Goal: Task Accomplishment & Management: Use online tool/utility

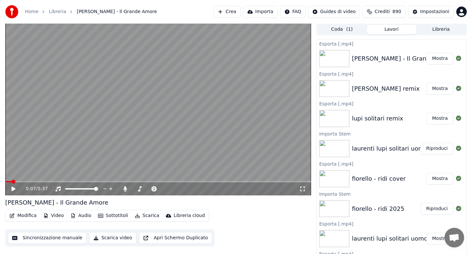
click at [430, 30] on button "Libreria" at bounding box center [440, 30] width 49 height 10
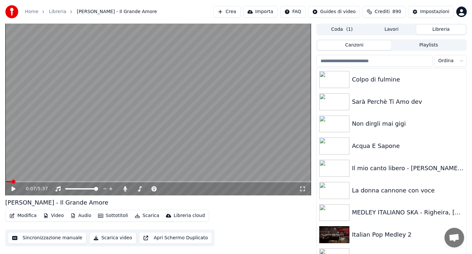
click at [347, 60] on input "search" at bounding box center [374, 61] width 116 height 12
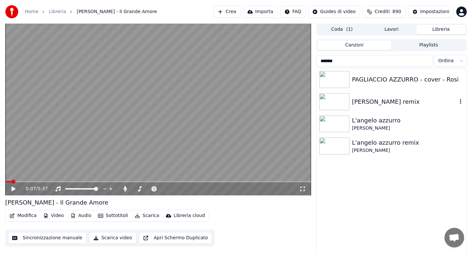
type input "*******"
click at [372, 101] on div "[PERSON_NAME] remix" at bounding box center [404, 101] width 105 height 9
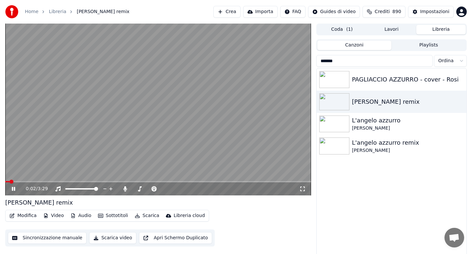
click at [13, 189] on icon at bounding box center [13, 189] width 3 height 4
click at [83, 217] on button "Audio" at bounding box center [81, 215] width 26 height 9
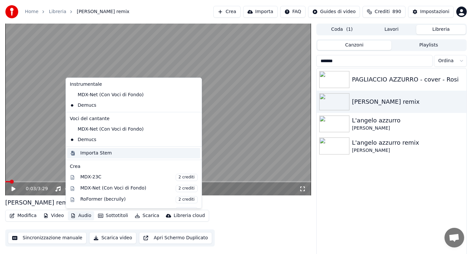
click at [101, 156] on div "Importa Stem" at bounding box center [95, 153] width 31 height 7
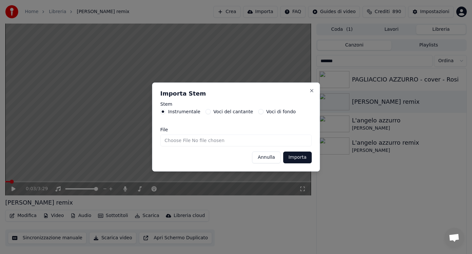
click at [177, 142] on input "File" at bounding box center [235, 141] width 151 height 12
type input "**********"
click at [299, 159] on button "Importa" at bounding box center [297, 158] width 29 height 12
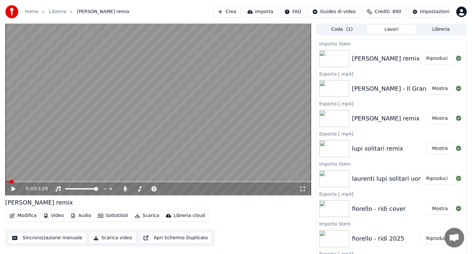
click at [14, 189] on icon at bounding box center [13, 189] width 4 height 5
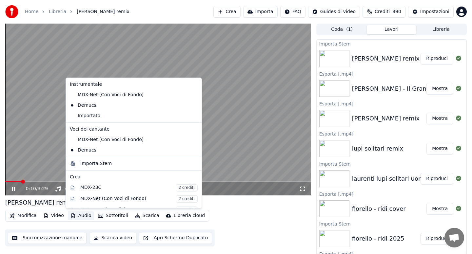
click at [81, 218] on button "Audio" at bounding box center [81, 215] width 26 height 9
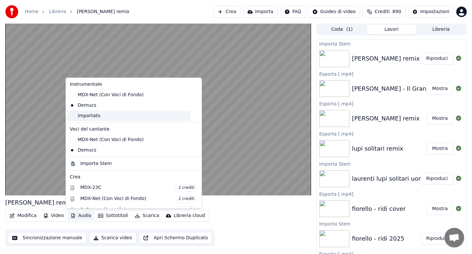
click at [87, 118] on div "Importato" at bounding box center [128, 116] width 123 height 10
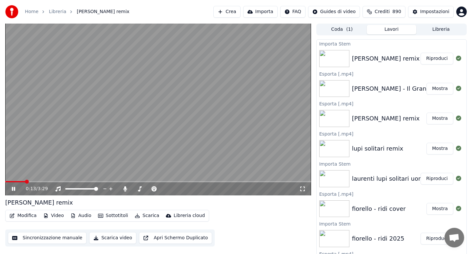
click at [14, 189] on icon at bounding box center [13, 189] width 3 height 4
click at [26, 215] on button "Modifica" at bounding box center [23, 215] width 32 height 9
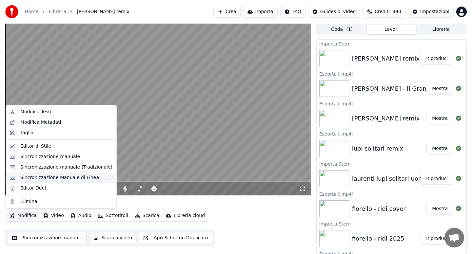
click at [54, 175] on div "Sincronizzazione Manuale di Linea" at bounding box center [59, 178] width 79 height 7
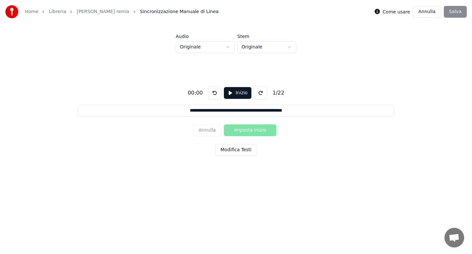
click at [235, 151] on button "Modifica Testi" at bounding box center [236, 150] width 42 height 12
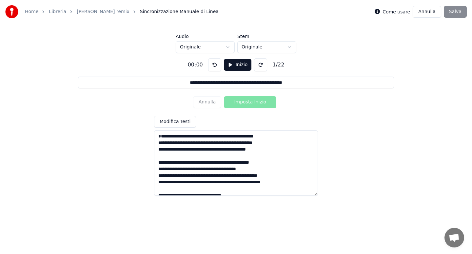
click at [214, 143] on textarea at bounding box center [236, 163] width 164 height 66
type input "**********"
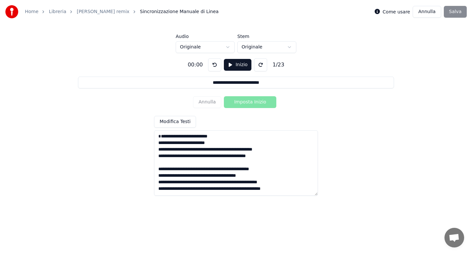
click at [215, 156] on textarea at bounding box center [236, 163] width 164 height 66
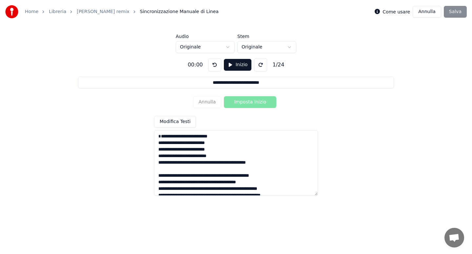
click at [185, 169] on textarea at bounding box center [236, 163] width 164 height 66
click at [216, 171] on textarea at bounding box center [236, 163] width 164 height 66
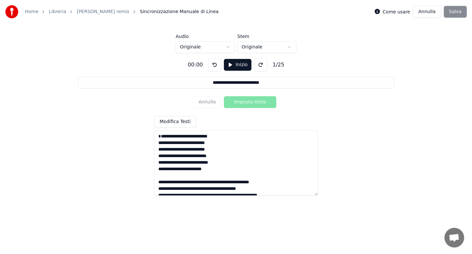
scroll to position [39, 0]
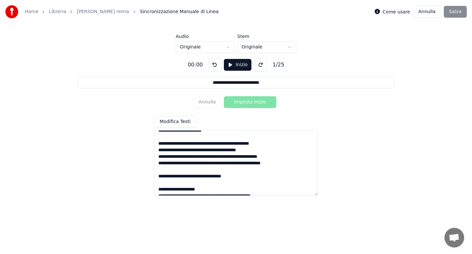
click at [176, 150] on textarea at bounding box center [236, 163] width 164 height 66
click at [224, 151] on textarea at bounding box center [236, 163] width 164 height 66
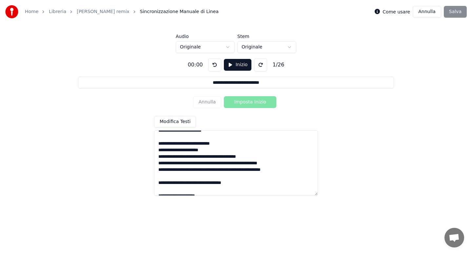
click at [210, 164] on textarea at bounding box center [236, 163] width 164 height 66
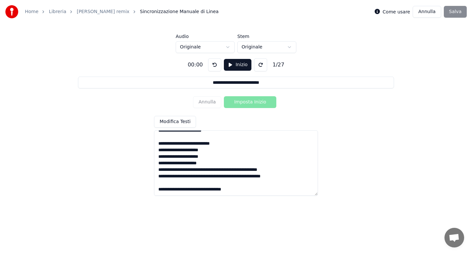
click at [236, 178] on textarea at bounding box center [236, 163] width 164 height 66
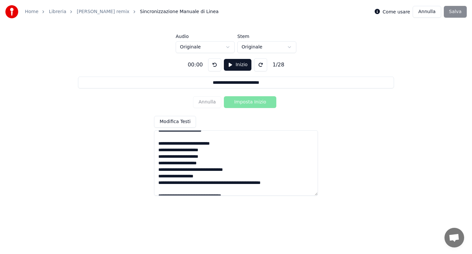
click at [207, 190] on textarea at bounding box center [236, 163] width 164 height 66
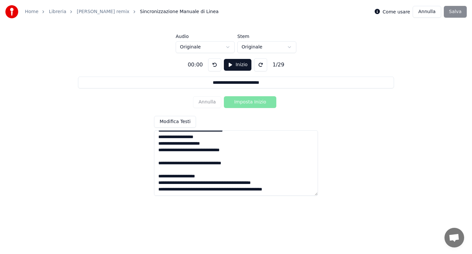
scroll to position [81, 0]
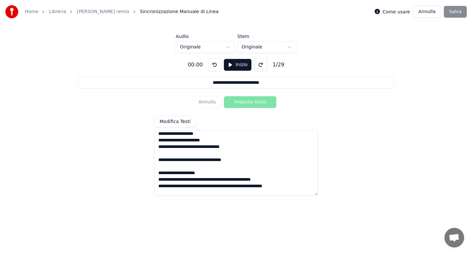
click at [158, 179] on textarea at bounding box center [236, 163] width 164 height 66
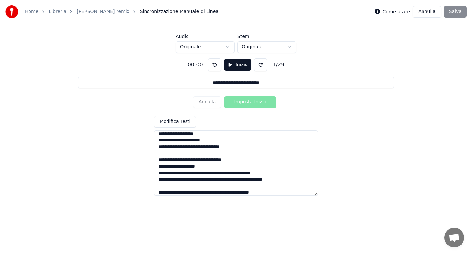
click at [228, 167] on textarea at bounding box center [236, 163] width 164 height 66
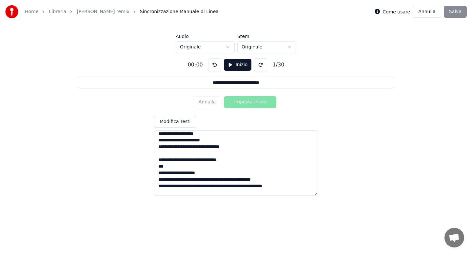
click at [159, 180] on textarea at bounding box center [236, 163] width 164 height 66
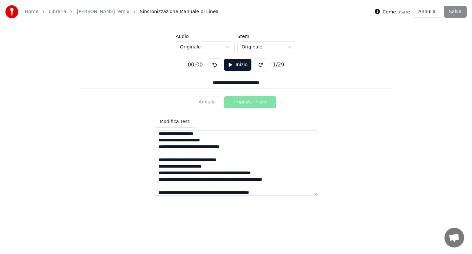
click at [214, 181] on textarea at bounding box center [236, 163] width 164 height 66
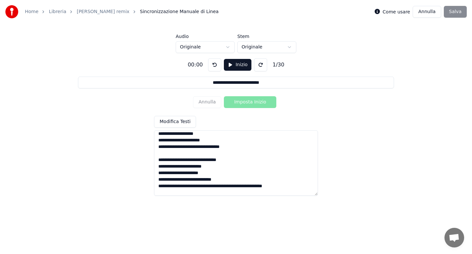
click at [222, 192] on textarea at bounding box center [236, 163] width 164 height 66
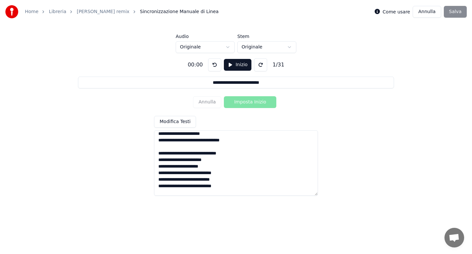
scroll to position [124, 0]
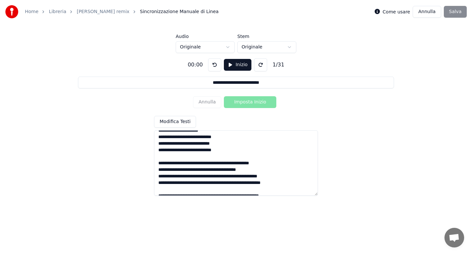
click at [176, 171] on textarea at bounding box center [236, 163] width 164 height 66
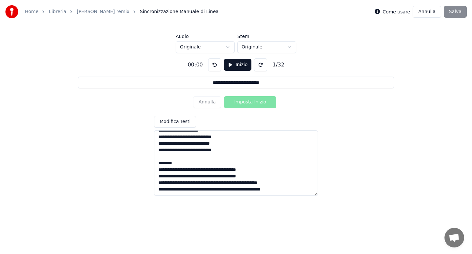
click at [183, 183] on textarea at bounding box center [236, 163] width 164 height 66
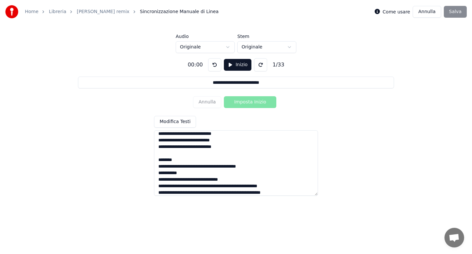
scroll to position [163, 0]
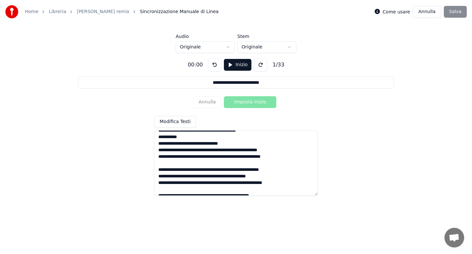
click at [236, 158] on textarea at bounding box center [236, 163] width 164 height 66
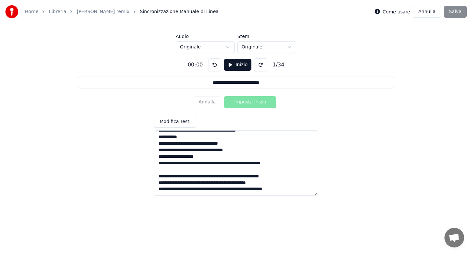
click at [215, 170] on textarea at bounding box center [236, 163] width 164 height 66
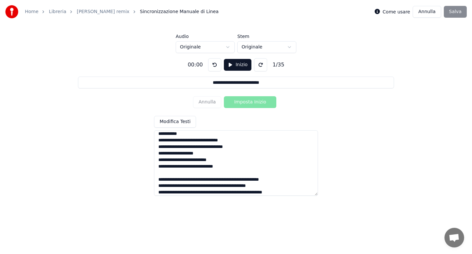
scroll to position [202, 0]
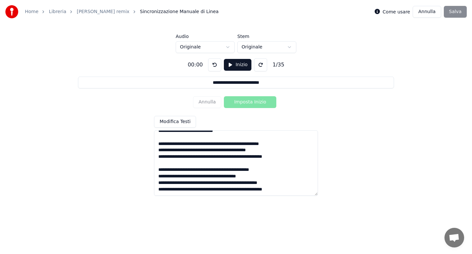
click at [222, 149] on textarea at bounding box center [236, 163] width 164 height 66
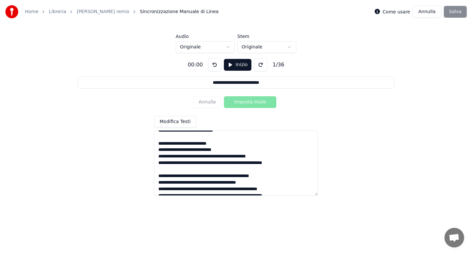
click at [214, 164] on textarea at bounding box center [236, 163] width 164 height 66
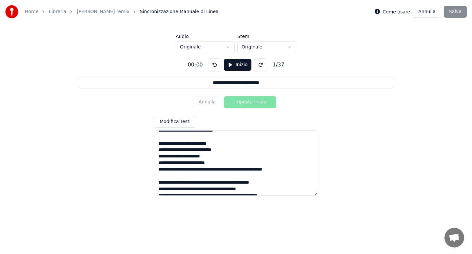
click at [214, 176] on textarea at bounding box center [236, 163] width 164 height 66
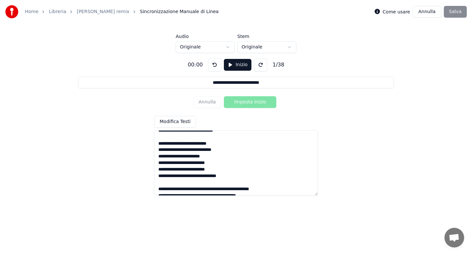
click at [235, 182] on textarea at bounding box center [236, 163] width 164 height 66
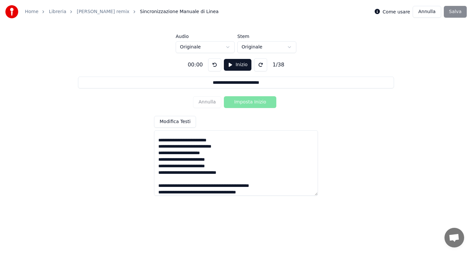
scroll to position [228, 0]
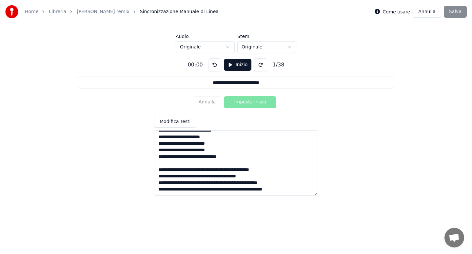
click at [176, 171] on textarea at bounding box center [236, 163] width 164 height 66
click at [224, 177] on textarea at bounding box center [236, 163] width 164 height 66
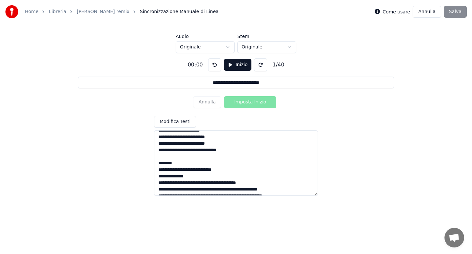
scroll to position [241, 0]
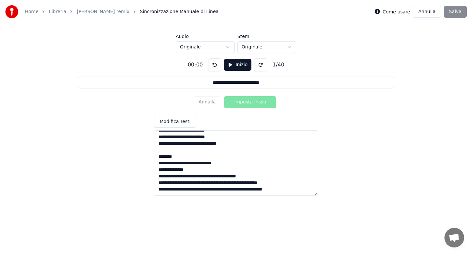
click at [234, 178] on textarea at bounding box center [236, 163] width 164 height 66
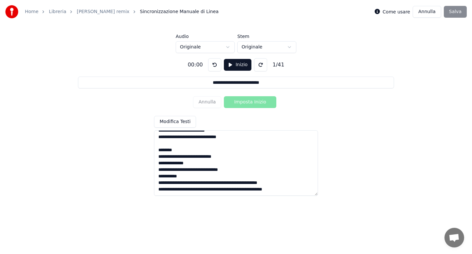
click at [235, 190] on textarea at bounding box center [236, 163] width 164 height 66
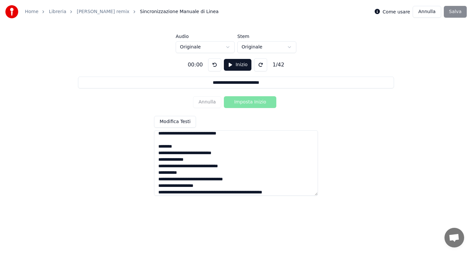
scroll to position [255, 0]
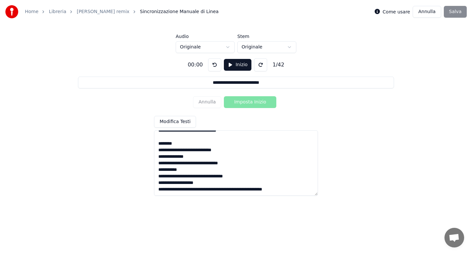
click at [208, 190] on textarea at bounding box center [236, 163] width 164 height 66
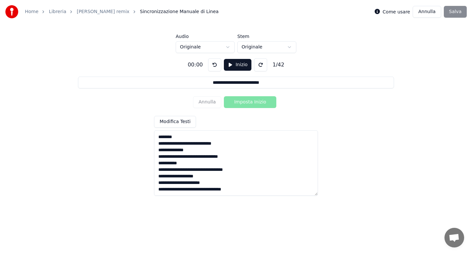
scroll to position [258, 0]
click at [209, 142] on textarea at bounding box center [236, 163] width 164 height 66
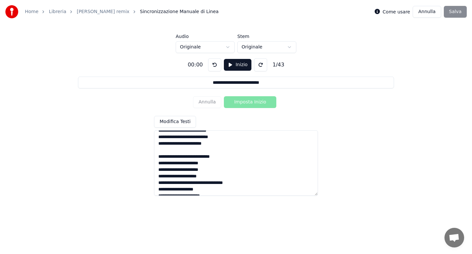
scroll to position [0, 0]
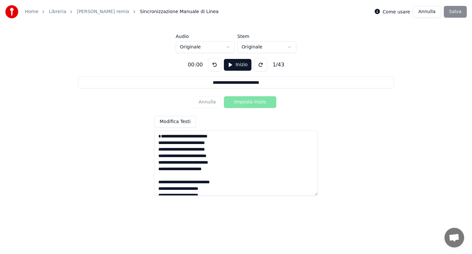
type textarea "**********"
click at [228, 48] on html "**********" at bounding box center [236, 98] width 472 height 197
click at [232, 68] on button "Inizio" at bounding box center [238, 65] width 28 height 12
click at [244, 101] on button "Imposta Inizio" at bounding box center [250, 102] width 52 height 12
click at [244, 101] on button "Imposta Fine" at bounding box center [250, 102] width 52 height 12
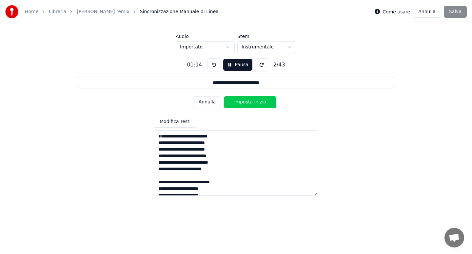
click at [244, 101] on button "Imposta Inizio" at bounding box center [250, 102] width 52 height 12
click at [244, 101] on button "Imposta Fine" at bounding box center [250, 102] width 52 height 12
click at [244, 101] on button "Imposta Inizio" at bounding box center [250, 102] width 52 height 12
click at [244, 101] on button "Imposta Fine" at bounding box center [250, 102] width 52 height 12
click at [244, 101] on button "Imposta Inizio" at bounding box center [250, 102] width 52 height 12
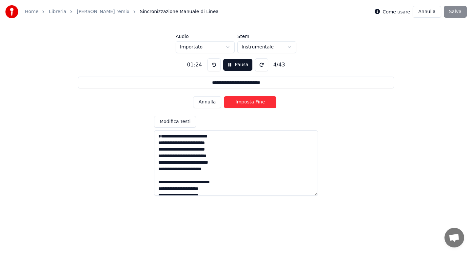
click at [244, 101] on button "Imposta Fine" at bounding box center [250, 102] width 52 height 12
click at [244, 101] on button "Imposta Inizio" at bounding box center [250, 102] width 52 height 12
click at [244, 101] on button "Imposta Fine" at bounding box center [250, 102] width 52 height 12
click at [244, 101] on button "Imposta Inizio" at bounding box center [250, 102] width 52 height 12
click at [244, 101] on button "Imposta Fine" at bounding box center [250, 102] width 52 height 12
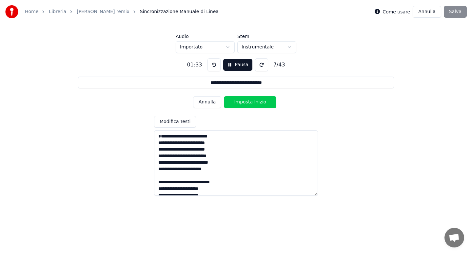
click at [244, 101] on button "Imposta Inizio" at bounding box center [250, 102] width 52 height 12
click at [244, 101] on button "Imposta Fine" at bounding box center [250, 102] width 52 height 12
click at [244, 101] on button "Imposta Inizio" at bounding box center [250, 102] width 52 height 12
click at [244, 101] on button "Imposta Fine" at bounding box center [250, 102] width 52 height 12
click at [244, 101] on button "Imposta Inizio" at bounding box center [250, 102] width 52 height 12
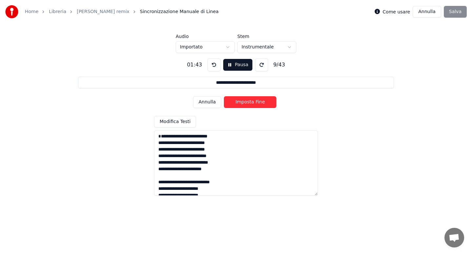
click at [244, 101] on button "Imposta Fine" at bounding box center [250, 102] width 52 height 12
click at [244, 101] on button "Imposta Inizio" at bounding box center [250, 102] width 52 height 12
click at [244, 101] on button "Imposta Fine" at bounding box center [250, 102] width 52 height 12
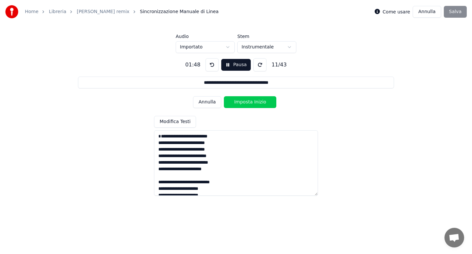
click at [244, 101] on button "Imposta Inizio" at bounding box center [250, 102] width 52 height 12
click at [244, 101] on button "Imposta Fine" at bounding box center [250, 102] width 52 height 12
click at [244, 101] on button "Imposta Inizio" at bounding box center [250, 102] width 52 height 12
click at [244, 101] on button "Imposta Fine" at bounding box center [250, 102] width 52 height 12
click at [244, 101] on button "Imposta Inizio" at bounding box center [250, 102] width 52 height 12
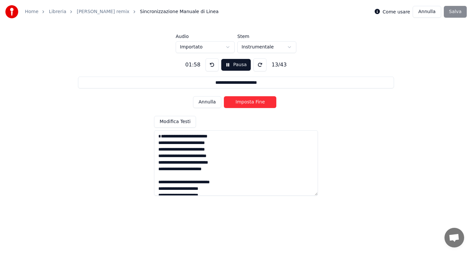
click at [244, 101] on button "Imposta Fine" at bounding box center [250, 102] width 52 height 12
click at [244, 101] on button "Imposta Inizio" at bounding box center [250, 102] width 52 height 12
click at [244, 101] on button "Imposta Fine" at bounding box center [250, 102] width 52 height 12
click at [244, 101] on button "Imposta Inizio" at bounding box center [250, 102] width 52 height 12
click at [244, 101] on button "Imposta Fine" at bounding box center [250, 102] width 52 height 12
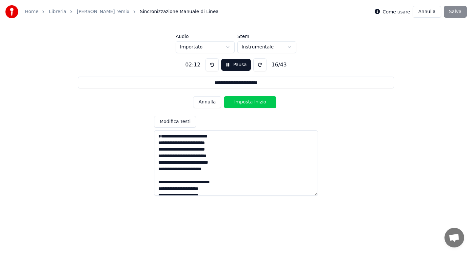
click at [244, 101] on button "Imposta Inizio" at bounding box center [250, 102] width 52 height 12
click at [244, 101] on button "Imposta Fine" at bounding box center [250, 102] width 52 height 12
click at [244, 101] on button "Imposta Inizio" at bounding box center [250, 102] width 52 height 12
click at [244, 101] on button "Imposta Fine" at bounding box center [250, 102] width 52 height 12
click at [244, 101] on button "Imposta Inizio" at bounding box center [250, 102] width 52 height 12
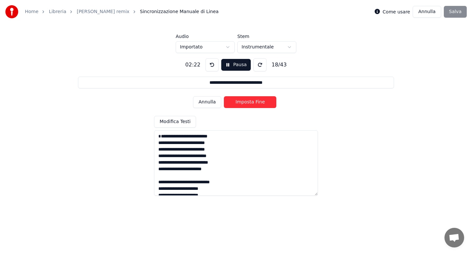
click at [244, 101] on button "Imposta Fine" at bounding box center [250, 102] width 52 height 12
click at [244, 101] on button "Imposta Inizio" at bounding box center [250, 102] width 52 height 12
click at [244, 101] on button "Imposta Fine" at bounding box center [250, 102] width 52 height 12
click at [244, 101] on button "Imposta Inizio" at bounding box center [250, 102] width 52 height 12
click at [244, 101] on button "Imposta Fine" at bounding box center [250, 102] width 52 height 12
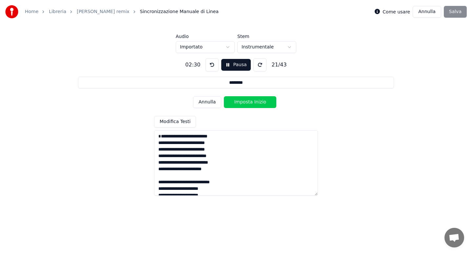
click at [244, 101] on button "Imposta Inizio" at bounding box center [250, 102] width 52 height 12
click at [244, 101] on button "Imposta Fine" at bounding box center [250, 102] width 52 height 12
click at [244, 101] on button "Imposta Inizio" at bounding box center [250, 102] width 52 height 12
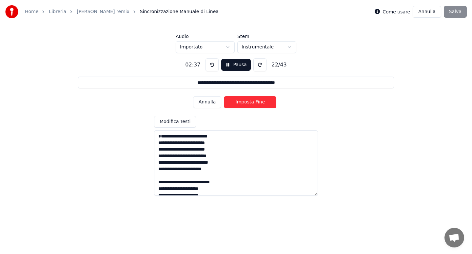
click at [244, 101] on button "Imposta Fine" at bounding box center [250, 102] width 52 height 12
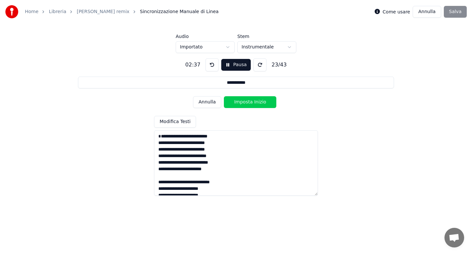
click at [244, 101] on button "Imposta Inizio" at bounding box center [250, 102] width 52 height 12
click at [244, 101] on button "Imposta Fine" at bounding box center [250, 102] width 52 height 12
click at [244, 101] on button "Imposta Inizio" at bounding box center [250, 102] width 52 height 12
click at [244, 101] on button "Imposta Fine" at bounding box center [250, 102] width 52 height 12
click at [244, 101] on button "Imposta Inizio" at bounding box center [250, 102] width 52 height 12
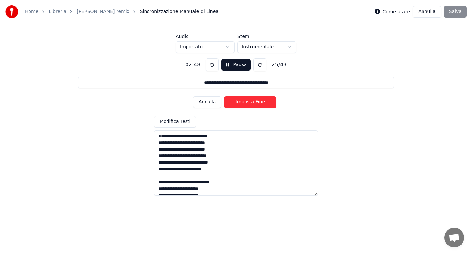
click at [244, 101] on button "Imposta Fine" at bounding box center [250, 102] width 52 height 12
click at [244, 101] on button "Imposta Inizio" at bounding box center [250, 102] width 52 height 12
click at [244, 101] on button "Imposta Fine" at bounding box center [250, 102] width 52 height 12
click at [244, 101] on button "Imposta Inizio" at bounding box center [250, 102] width 52 height 12
click at [244, 101] on button "Imposta Fine" at bounding box center [250, 102] width 52 height 12
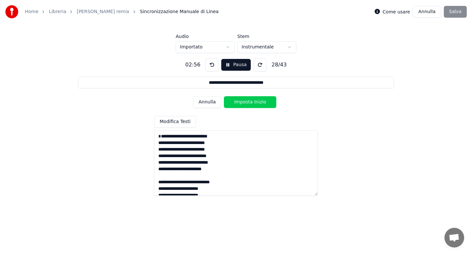
click at [244, 101] on button "Imposta Inizio" at bounding box center [250, 102] width 52 height 12
click at [244, 101] on button "Imposta Fine" at bounding box center [250, 102] width 52 height 12
click at [244, 101] on button "Imposta Inizio" at bounding box center [250, 102] width 52 height 12
click at [244, 101] on button "Imposta Fine" at bounding box center [250, 102] width 52 height 12
click at [244, 101] on button "Imposta Inizio" at bounding box center [250, 102] width 52 height 12
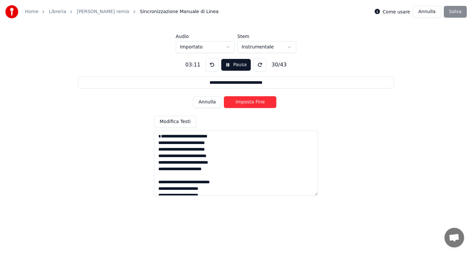
click at [244, 101] on button "Imposta Fine" at bounding box center [250, 102] width 52 height 12
click at [244, 101] on button "Imposta Inizio" at bounding box center [250, 102] width 52 height 12
click at [244, 101] on button "Imposta Fine" at bounding box center [250, 102] width 52 height 12
click at [244, 101] on button "Imposta Inizio" at bounding box center [250, 102] width 52 height 12
click at [244, 101] on button "Imposta Fine" at bounding box center [250, 102] width 52 height 12
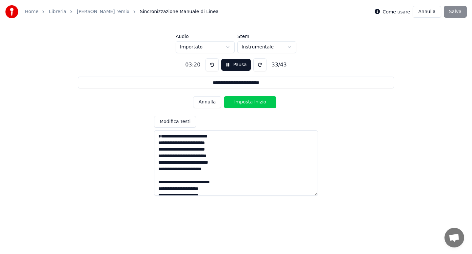
click at [244, 101] on button "Imposta Inizio" at bounding box center [250, 102] width 52 height 12
click at [244, 101] on button "Imposta Fine" at bounding box center [250, 102] width 52 height 12
click at [244, 101] on button "Imposta Inizio" at bounding box center [250, 102] width 52 height 12
click at [244, 101] on button "Imposta Fine" at bounding box center [250, 102] width 52 height 12
click at [244, 101] on button "Imposta Inizio" at bounding box center [250, 102] width 52 height 12
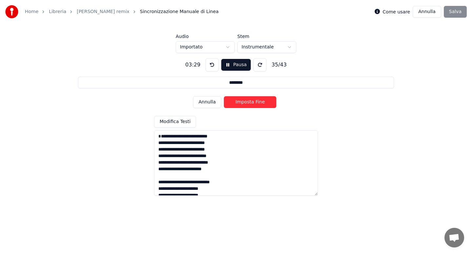
click at [244, 101] on button "Imposta Fine" at bounding box center [250, 102] width 52 height 12
click at [244, 101] on button "Imposta Inizio" at bounding box center [250, 102] width 52 height 12
click at [244, 101] on button "Imposta Fine" at bounding box center [250, 102] width 52 height 12
click at [244, 101] on button "Imposta Inizio" at bounding box center [250, 102] width 52 height 12
click at [244, 101] on button "Imposta Fine" at bounding box center [250, 102] width 52 height 12
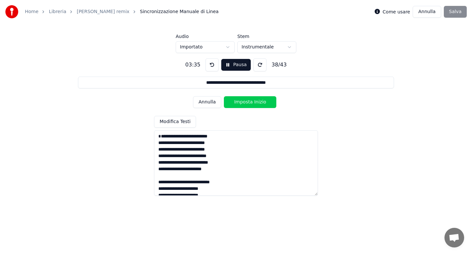
click at [244, 101] on button "Imposta Inizio" at bounding box center [250, 102] width 52 height 12
click at [244, 101] on button "Imposta Fine" at bounding box center [250, 102] width 52 height 12
click at [244, 101] on button "Imposta Inizio" at bounding box center [250, 102] width 52 height 12
click at [244, 101] on button "Imposta Fine" at bounding box center [250, 102] width 52 height 12
click at [244, 101] on button "Imposta Inizio" at bounding box center [250, 102] width 52 height 12
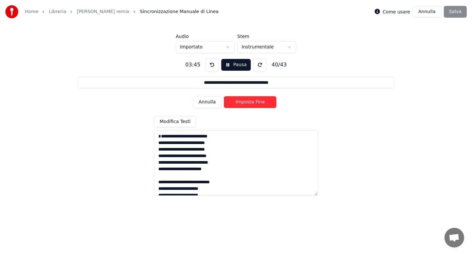
click at [244, 101] on button "Imposta Fine" at bounding box center [250, 102] width 52 height 12
click at [244, 101] on button "Imposta Inizio" at bounding box center [250, 102] width 52 height 12
click at [244, 101] on button "Imposta Fine" at bounding box center [250, 102] width 52 height 12
click at [244, 101] on button "Imposta Inizio" at bounding box center [250, 102] width 52 height 12
click at [244, 101] on button "Imposta Fine" at bounding box center [250, 102] width 52 height 12
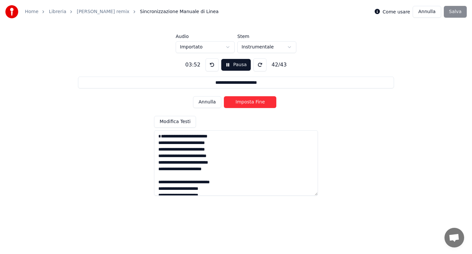
type input "**********"
click at [244, 101] on button "Imposta Inizio" at bounding box center [250, 102] width 52 height 12
click at [244, 101] on button "Imposta Fine" at bounding box center [250, 102] width 52 height 12
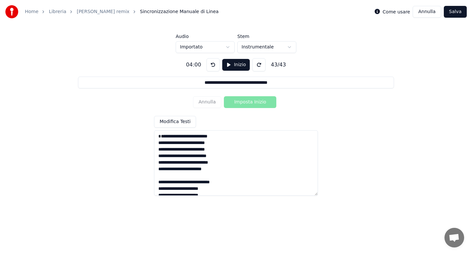
click at [455, 10] on button "Salva" at bounding box center [455, 12] width 23 height 12
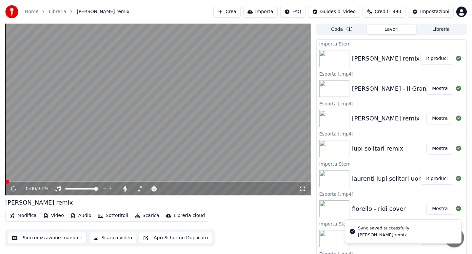
click at [26, 217] on button "Modifica" at bounding box center [23, 215] width 32 height 9
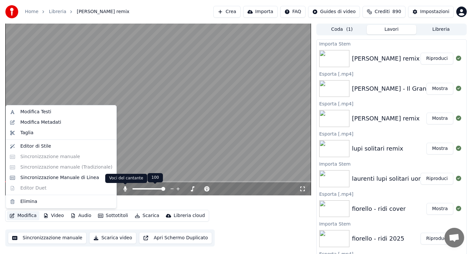
click at [126, 188] on icon at bounding box center [125, 188] width 7 height 5
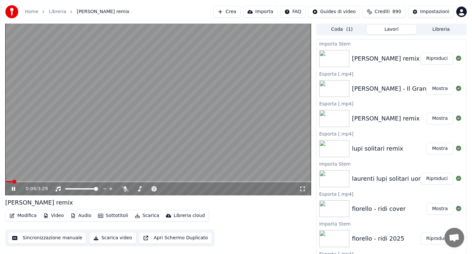
click at [20, 221] on div "Modifica Video Audio Sottotitoli Scarica Libreria cloud" at bounding box center [107, 216] width 204 height 12
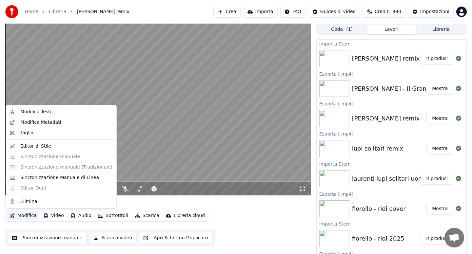
click at [24, 215] on button "Modifica" at bounding box center [23, 215] width 32 height 9
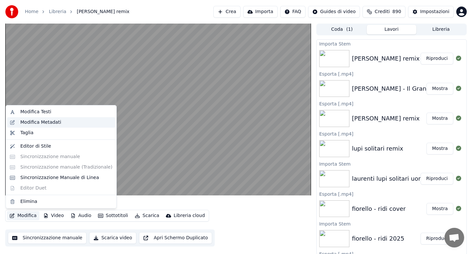
click at [43, 122] on div "Modifica Metadati" at bounding box center [40, 122] width 41 height 7
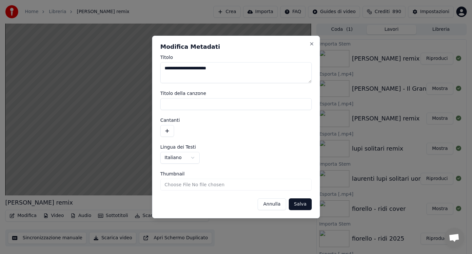
click at [220, 67] on textarea "**********" at bounding box center [235, 72] width 151 height 21
click at [184, 69] on textarea "**********" at bounding box center [235, 72] width 151 height 21
type textarea "**********"
click at [182, 106] on input "Titolo della canzone" at bounding box center [235, 104] width 151 height 12
type input "**********"
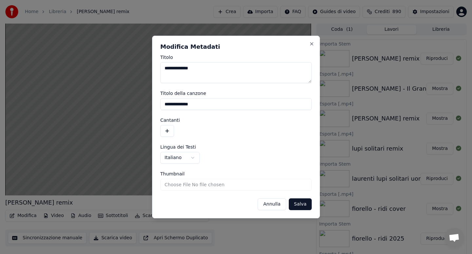
click at [295, 201] on button "Salva" at bounding box center [300, 205] width 23 height 12
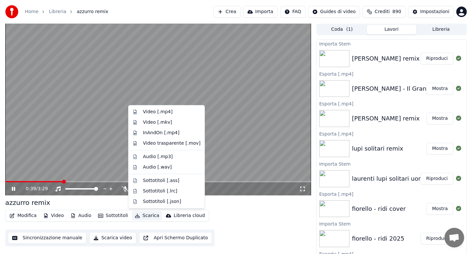
click at [147, 216] on button "Scarica" at bounding box center [147, 215] width 30 height 9
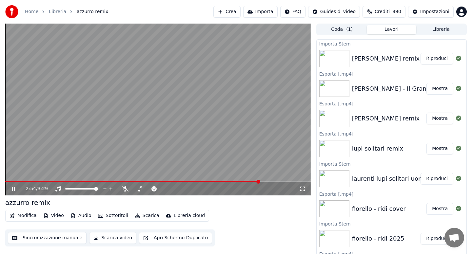
click at [260, 181] on span at bounding box center [158, 181] width 306 height 1
click at [275, 182] on span at bounding box center [158, 181] width 306 height 1
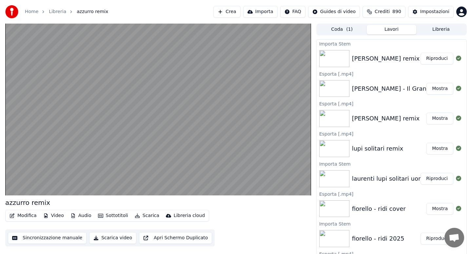
click at [58, 217] on button "Video" at bounding box center [54, 215] width 26 height 9
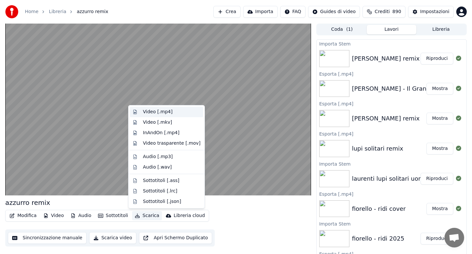
click at [152, 111] on div "Video [.mp4]" at bounding box center [157, 112] width 29 height 7
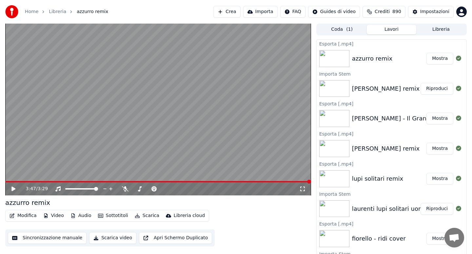
click at [14, 189] on icon at bounding box center [13, 189] width 4 height 5
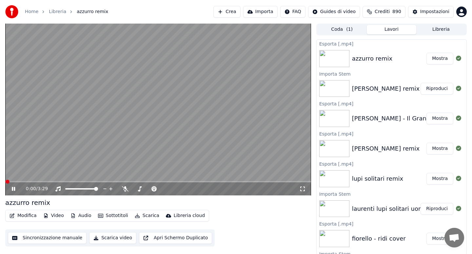
click at [19, 182] on span at bounding box center [158, 181] width 306 height 1
click at [15, 189] on icon at bounding box center [13, 189] width 3 height 4
